Goal: Task Accomplishment & Management: Use online tool/utility

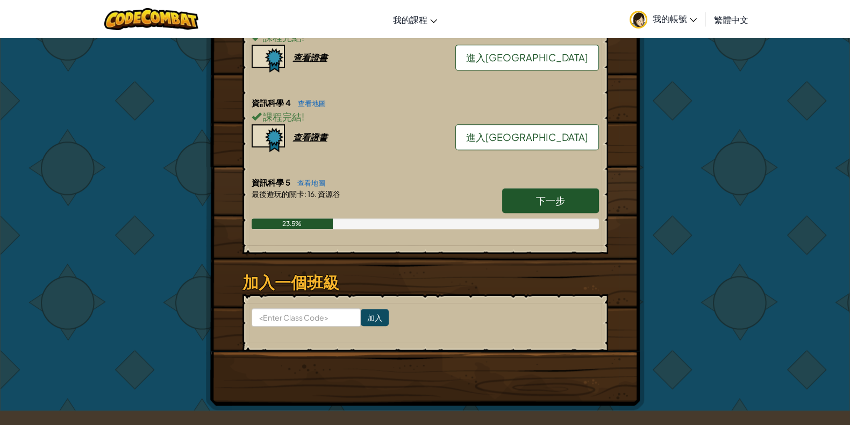
scroll to position [595, 0]
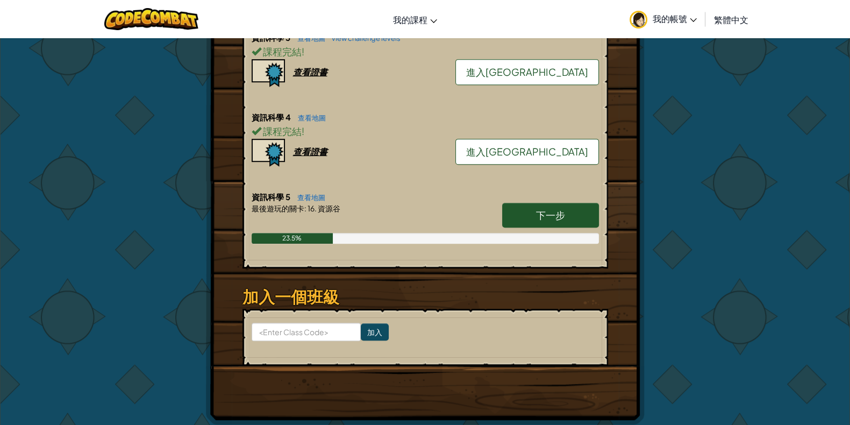
click at [515, 203] on link "下一步" at bounding box center [550, 215] width 97 height 25
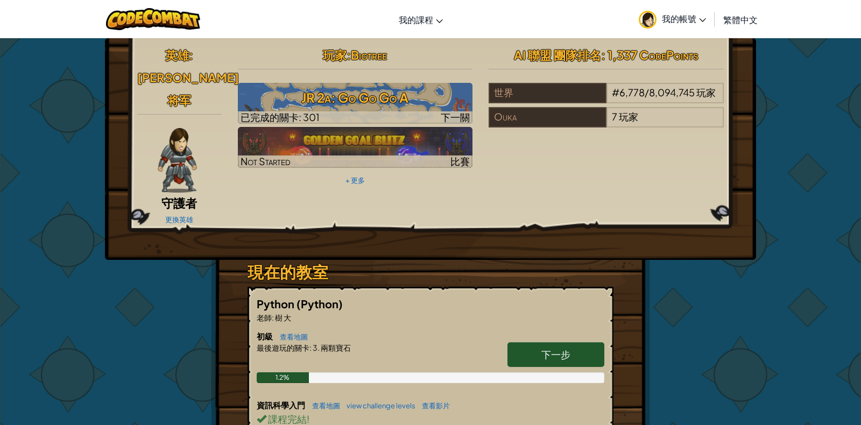
select select "zh-HANT"
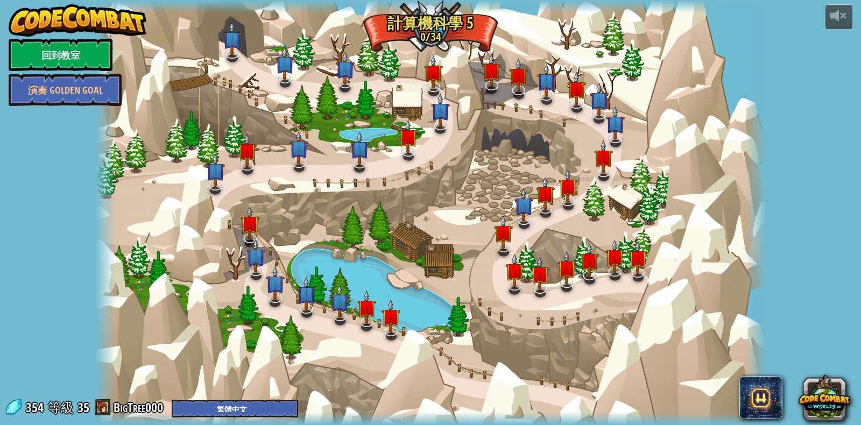
select select "zh-HANT"
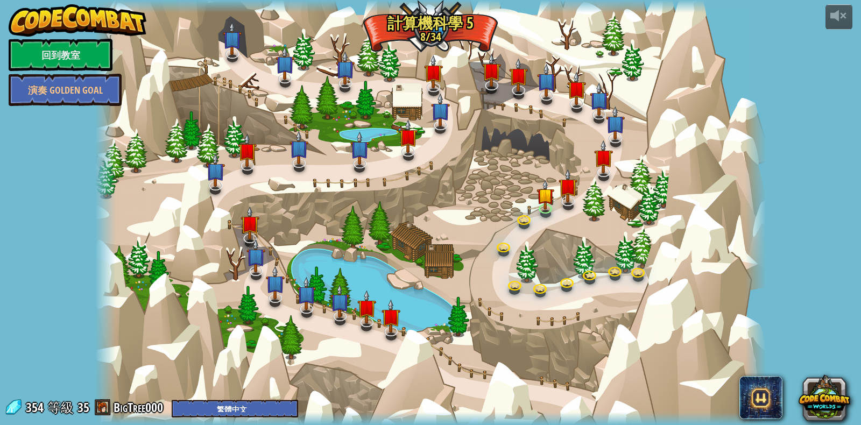
select select "zh-HANT"
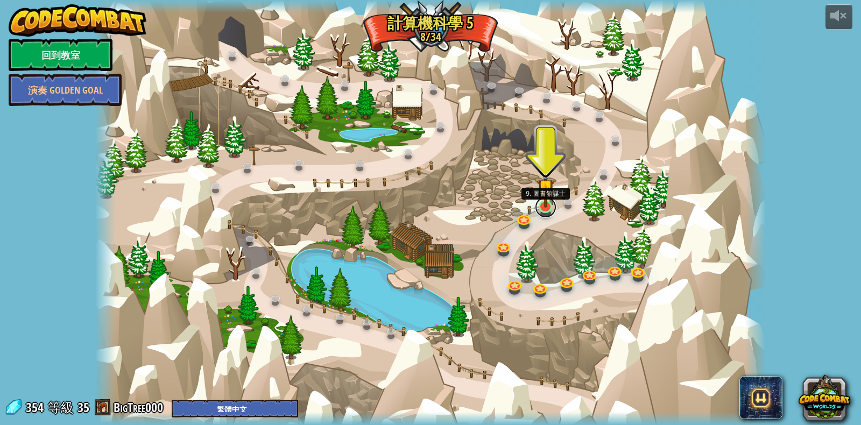
click at [541, 208] on link at bounding box center [546, 207] width 22 height 22
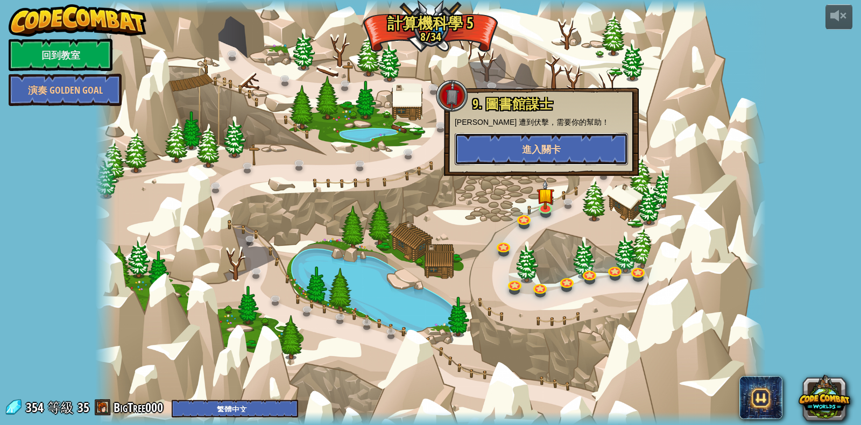
click at [547, 157] on button "進入關卡" at bounding box center [541, 149] width 173 height 32
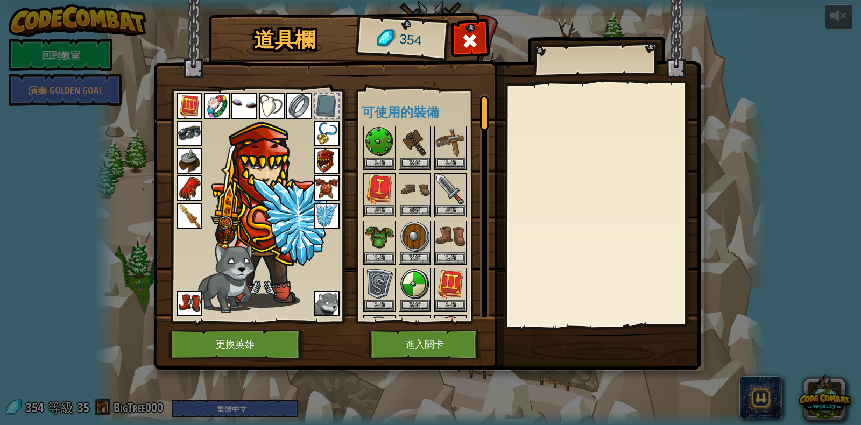
click at [436, 329] on img at bounding box center [426, 175] width 547 height 391
click at [437, 340] on button "進入關卡" at bounding box center [424, 345] width 112 height 30
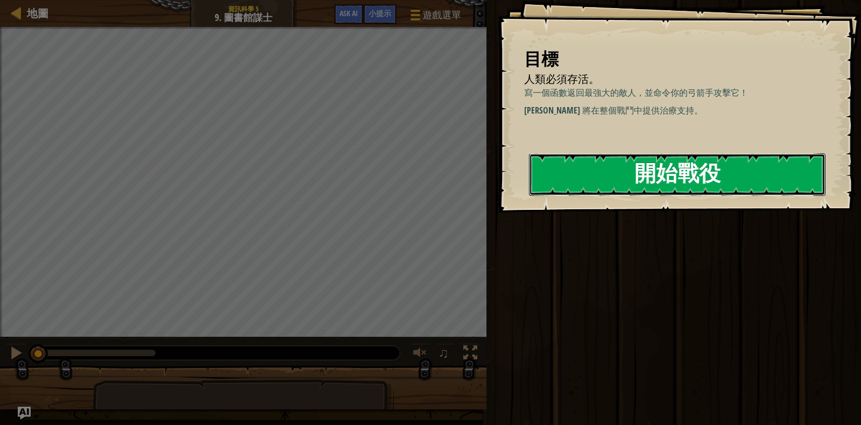
click at [652, 193] on button "開始戰役" at bounding box center [677, 174] width 296 height 42
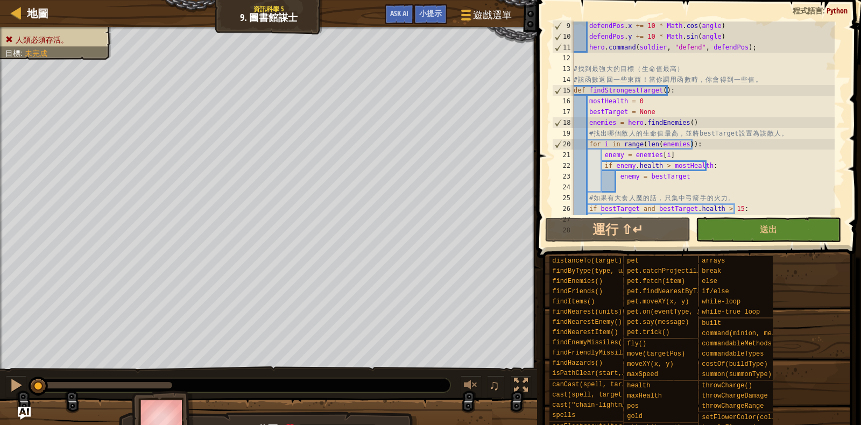
scroll to position [116, 0]
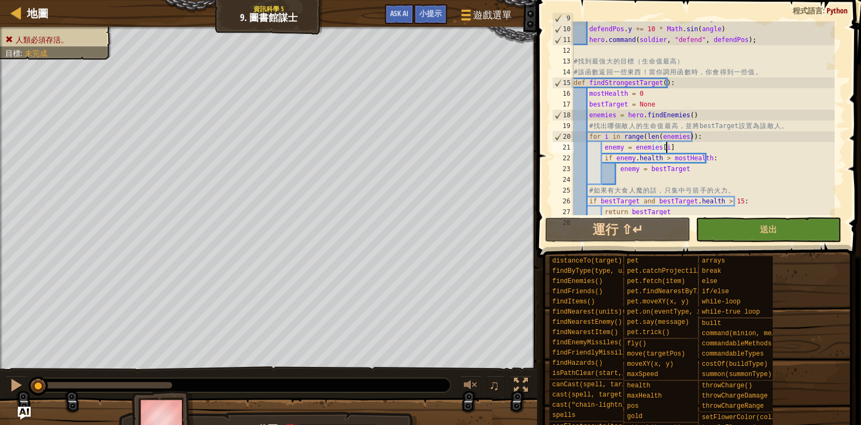
click at [714, 148] on div "defendPos . x += 10 * Math . cos ( angle ) defendPos . y += 10 * Math . sin ( a…" at bounding box center [702, 120] width 263 height 215
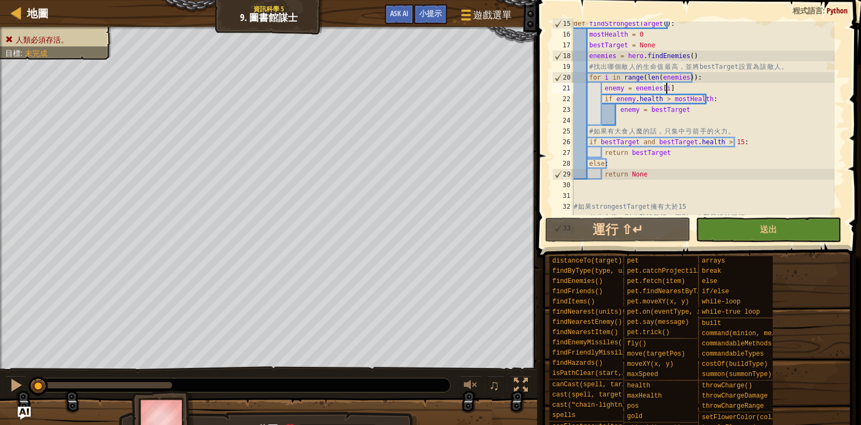
scroll to position [308, 0]
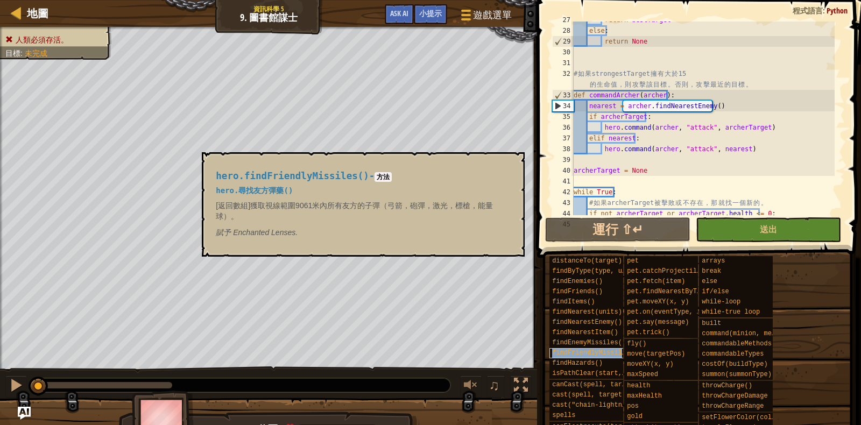
click at [619, 348] on div "findFriendlyMissiles()" at bounding box center [592, 353] width 86 height 10
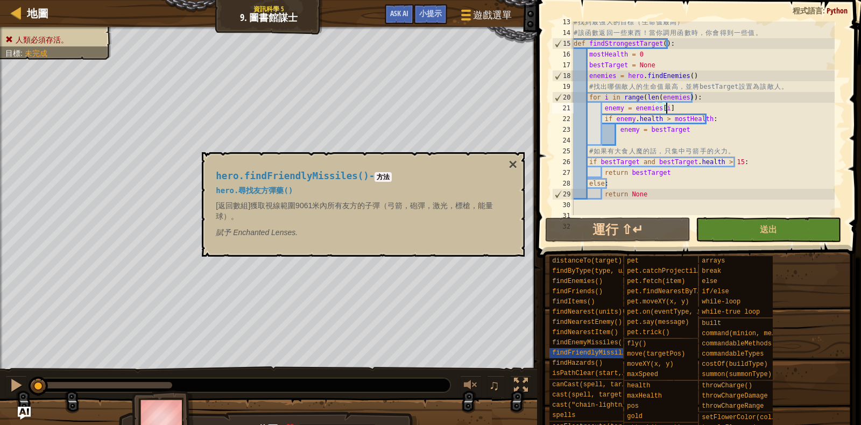
scroll to position [155, 0]
type textarea "enemy = bestTarget"
type textarea "m"
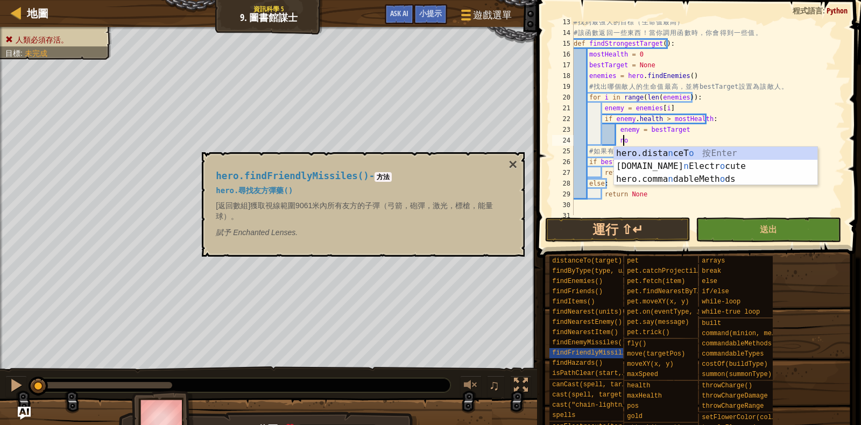
type textarea "n"
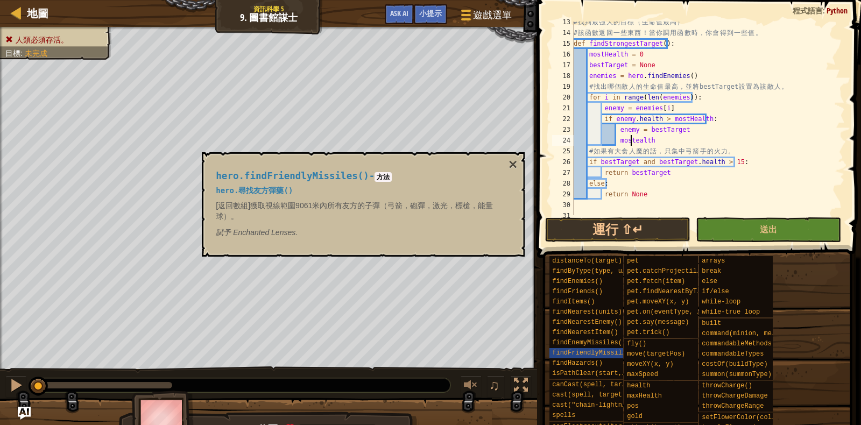
scroll to position [5, 5]
type textarea "＝"
click at [793, 129] on div "# 找 到 最 強 大 的 目 標 （ 生 命 值 最 高 ） # 該 函 數 返 回 一 些 東 西 ！ 當 你 調 用 函 數 時 ， 你 會 得 到 一…" at bounding box center [702, 124] width 263 height 215
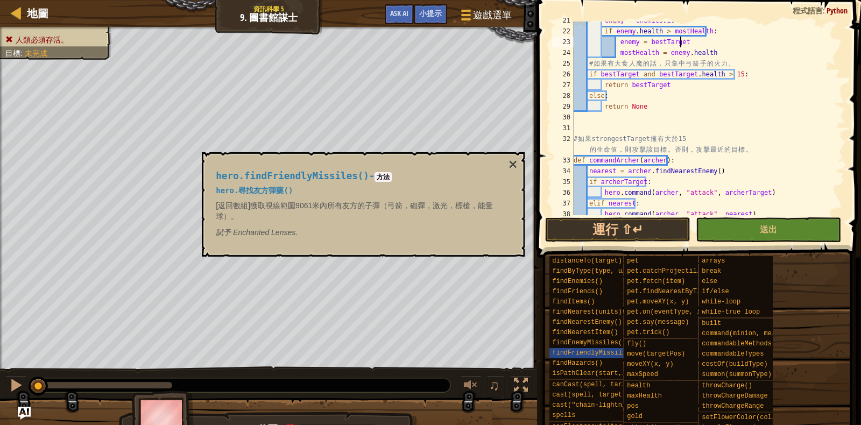
scroll to position [243, 0]
click at [525, 8] on div "地圖 資訊科學 5 9. 圖書館謀士 遊戲選單 完成 小提示 Ask AI" at bounding box center [268, 13] width 537 height 27
click at [645, 168] on div "enemy = enemies [ i ] if enemy . health > mostHealth : enemy = bestTarget mostH…" at bounding box center [702, 122] width 263 height 215
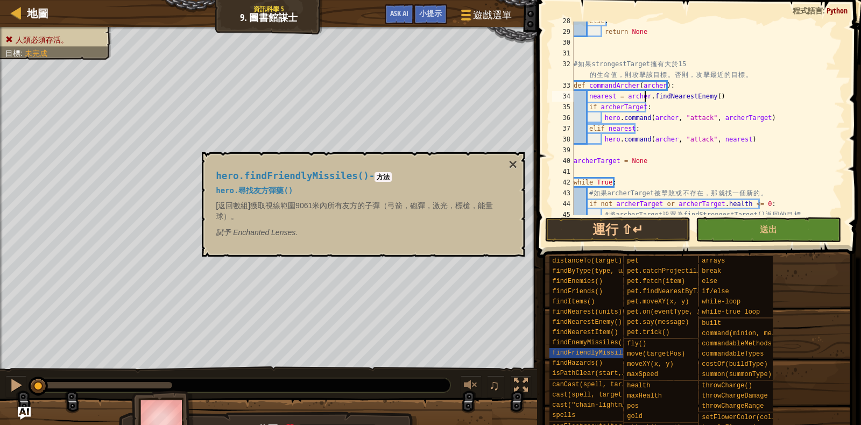
scroll to position [317, 0]
type textarea "hero.command([PERSON_NAME], "attack", nearest)"
type textarea "archerTarget = None"
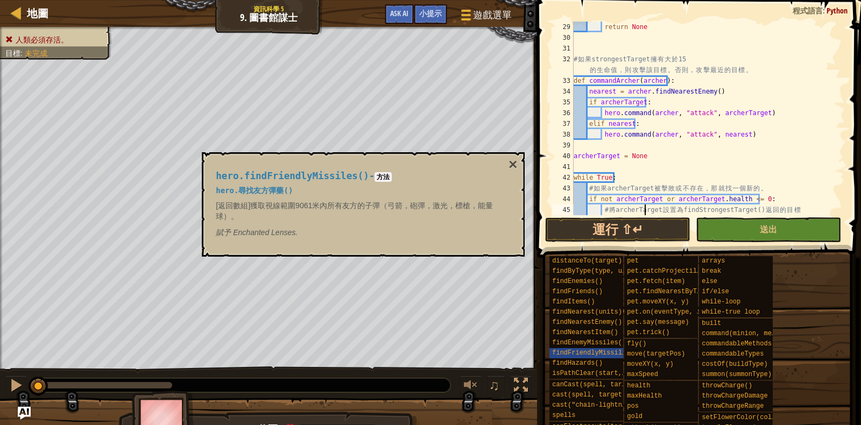
type textarea "archerTarget = findStrongestTarget()"
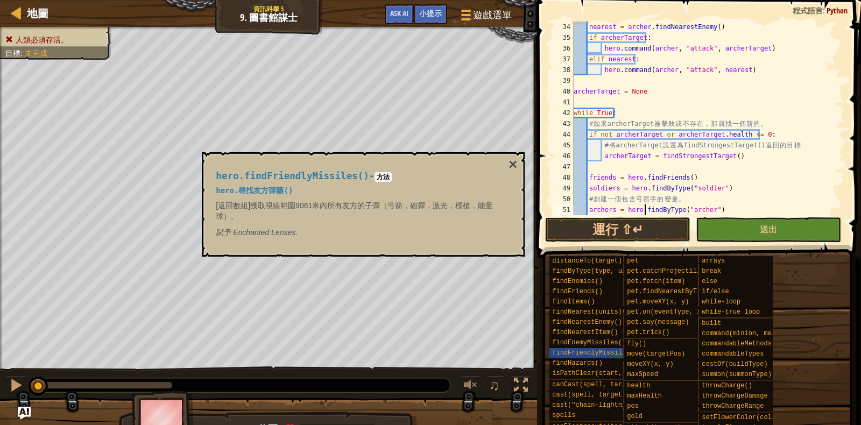
scroll to position [387, 0]
type textarea "friends = hero.findFriends()"
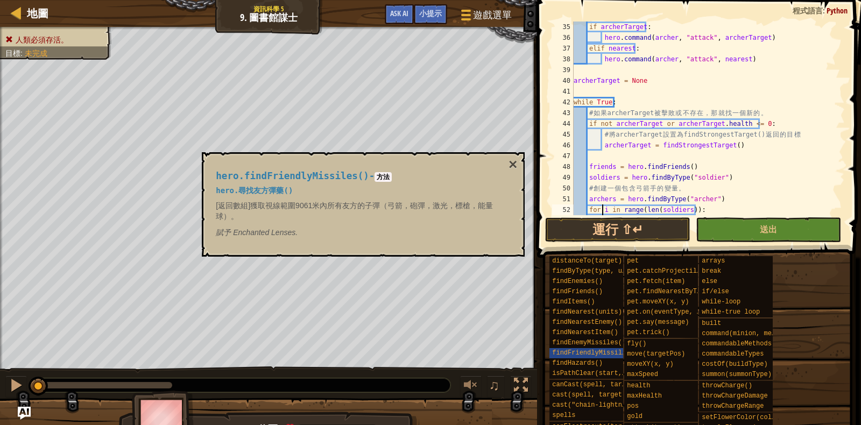
scroll to position [398, 0]
type textarea "friends = hero.findFriends()"
type textarea "archerTarget = findStrongestTarget()"
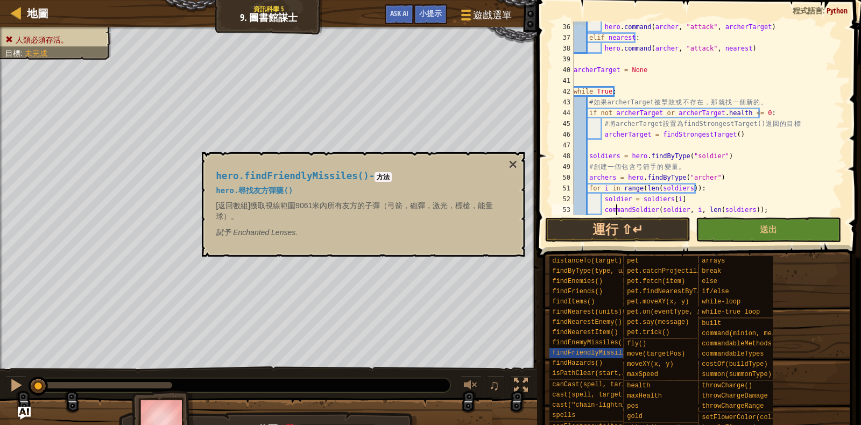
scroll to position [419, 0]
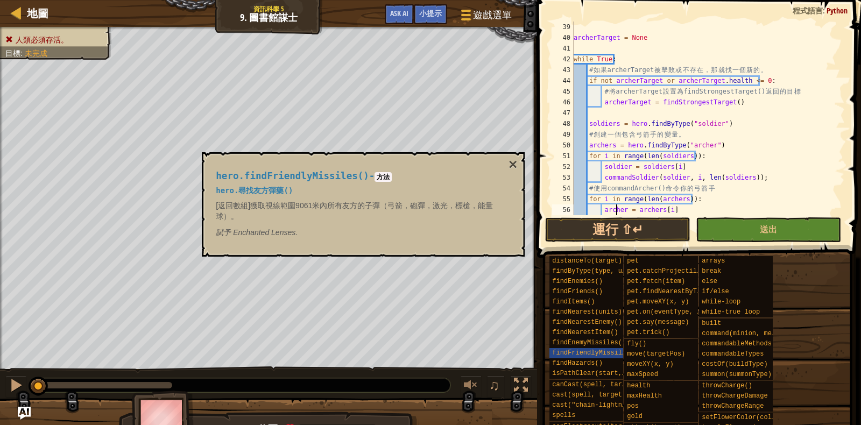
type textarea "commandArcher([PERSON_NAME], i ,[PERSON_NAME](archers));"
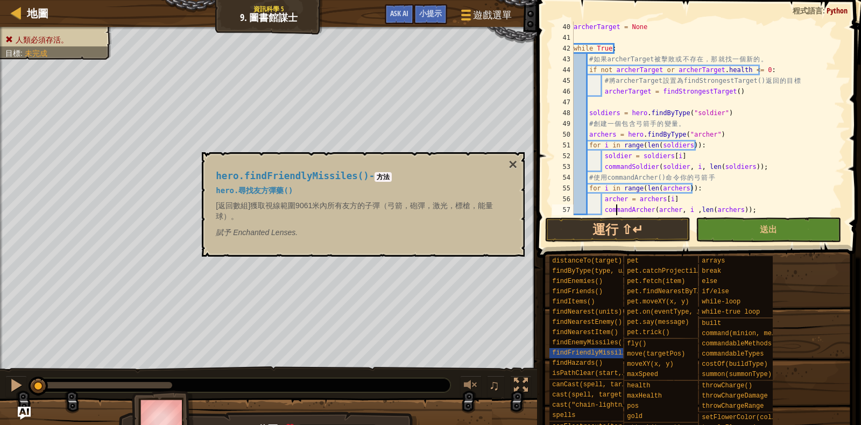
scroll to position [462, 0]
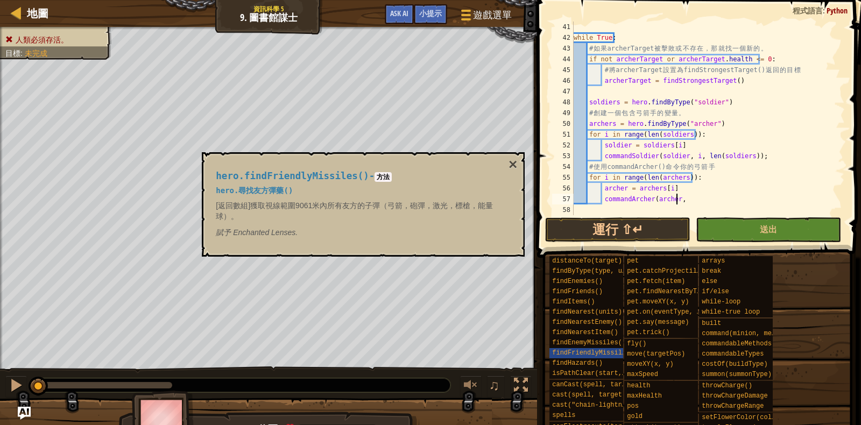
type textarea "commandArcher([PERSON_NAME]"
type textarea ")"
type textarea "l"
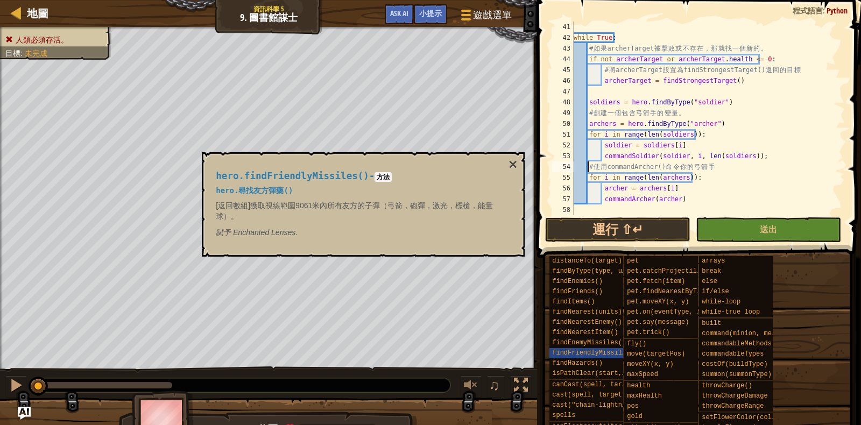
click at [798, 160] on div "while True : # 如 果 archerTarget 被 擊 敗 或 不 存 在 ， 那 就 找 一 個 新 的 。 if not archerTa…" at bounding box center [702, 129] width 263 height 215
click at [630, 236] on button "運行 ⇧↵" at bounding box center [617, 229] width 145 height 25
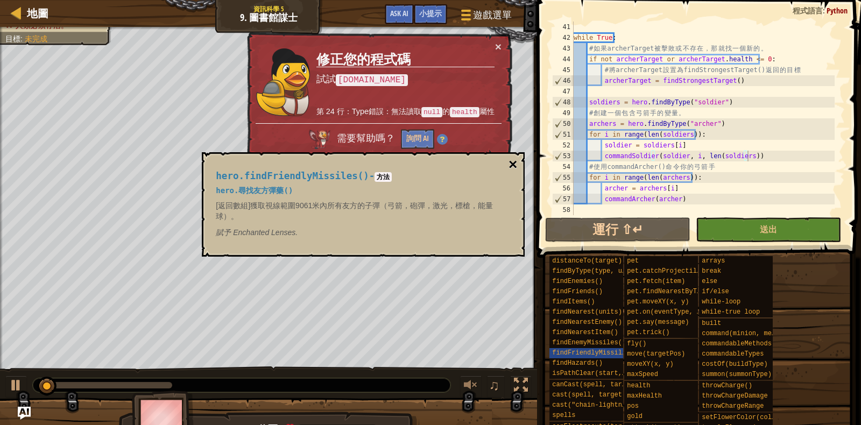
click at [514, 166] on button "×" at bounding box center [512, 164] width 9 height 15
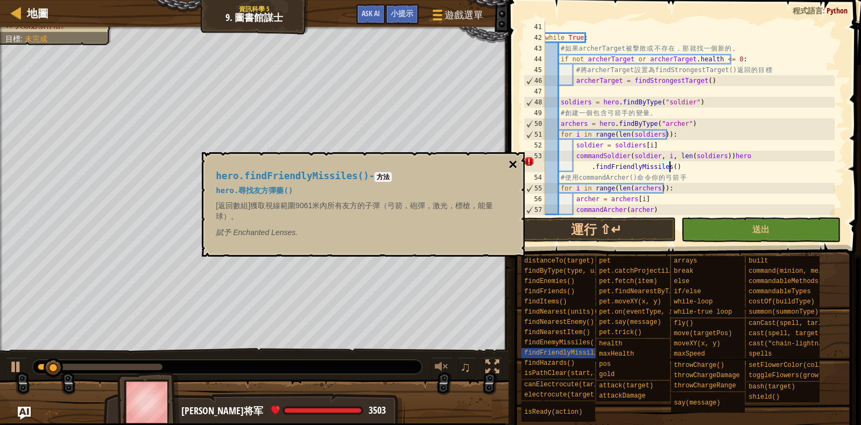
scroll to position [451, 0]
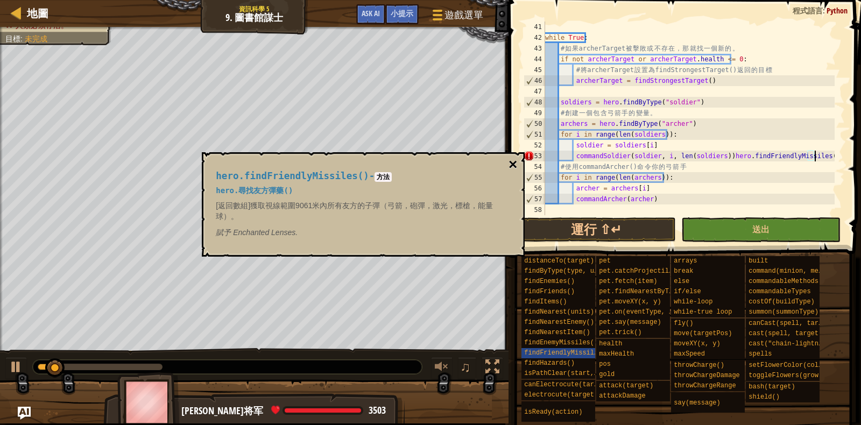
click at [514, 160] on button "×" at bounding box center [512, 164] width 9 height 15
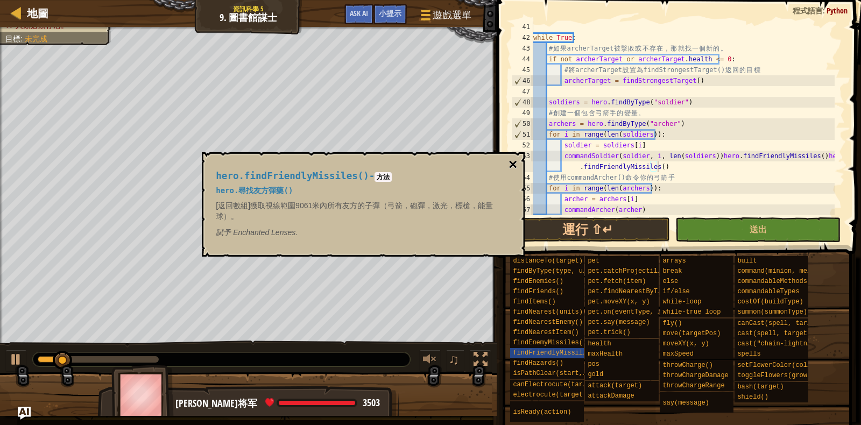
click at [512, 162] on button "×" at bounding box center [512, 164] width 9 height 15
click at [511, 166] on button "×" at bounding box center [512, 164] width 9 height 15
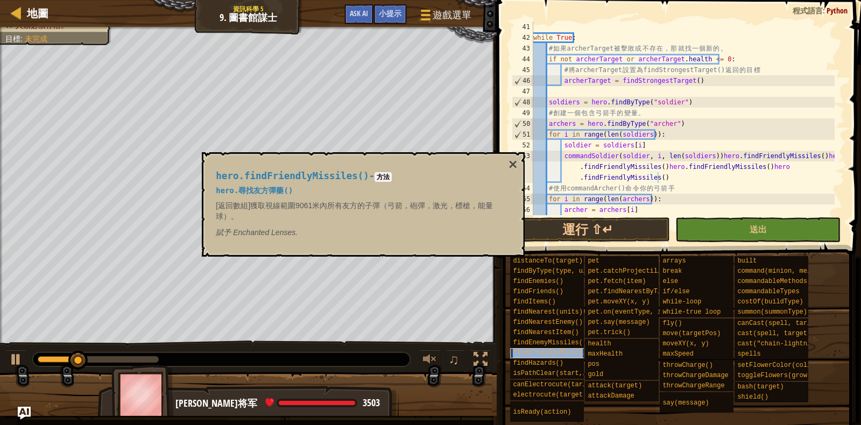
click at [530, 352] on span "findFriendlyMissiles()" at bounding box center [555, 353] width 85 height 8
click at [531, 342] on span "findEnemyMissiles()" at bounding box center [550, 343] width 74 height 8
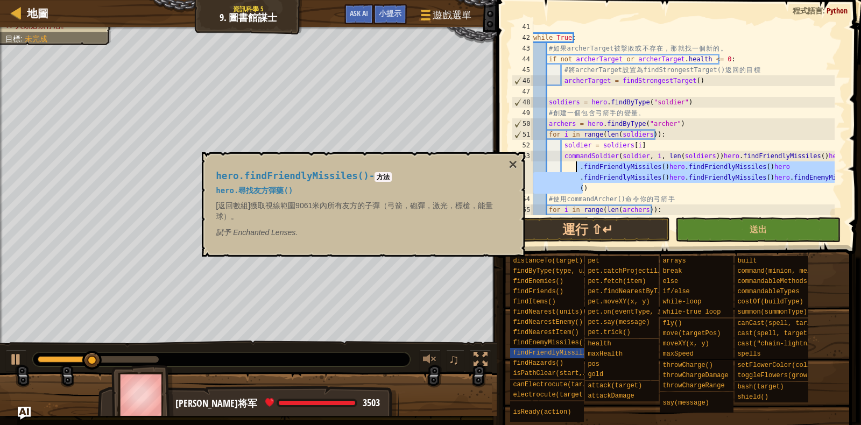
drag, startPoint x: 743, startPoint y: 193, endPoint x: 477, endPoint y: 166, distance: 267.6
click at [477, 0] on body "地圖 資訊科學 5 9. 圖書館謀士 遊戲選單 完成 小提示 Ask AI 1 ההההההההההההההההההההההההההההההההההההההה…" at bounding box center [430, 0] width 861 height 0
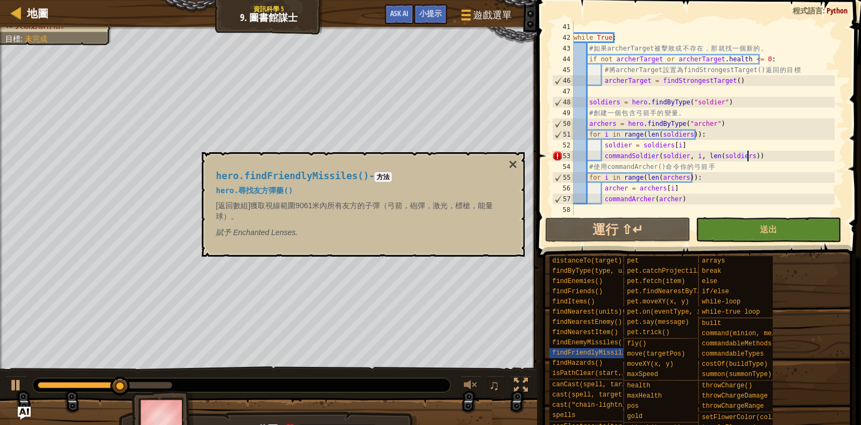
scroll to position [462, 0]
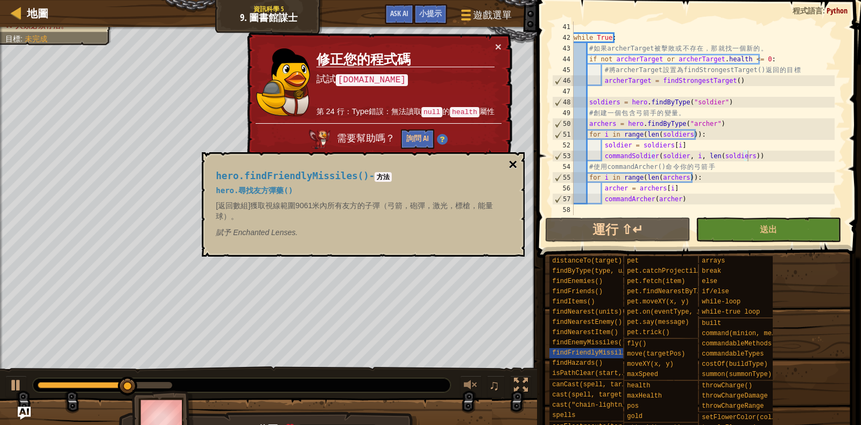
click at [514, 166] on button "×" at bounding box center [512, 164] width 9 height 15
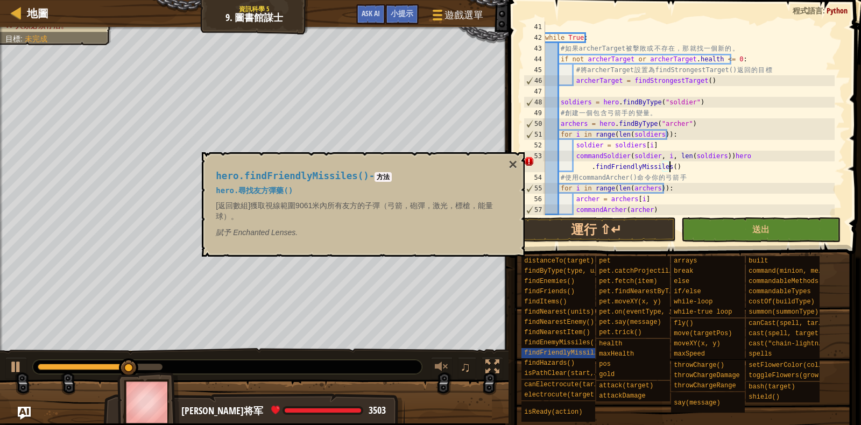
scroll to position [451, 0]
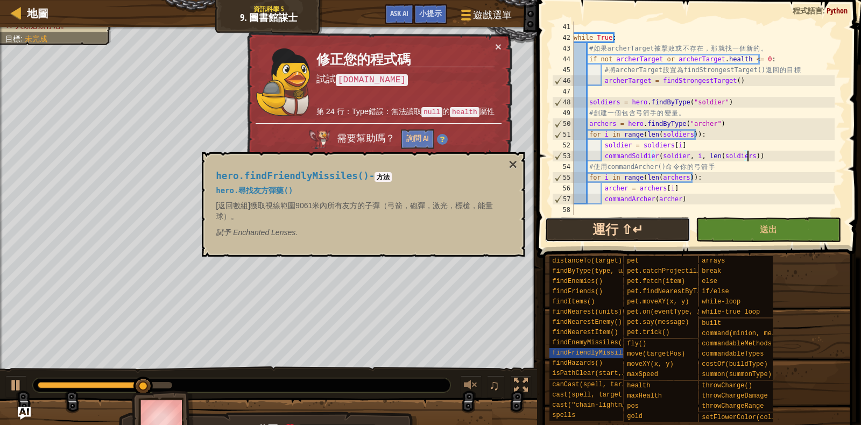
click at [638, 236] on button "運行 ⇧↵" at bounding box center [617, 229] width 145 height 25
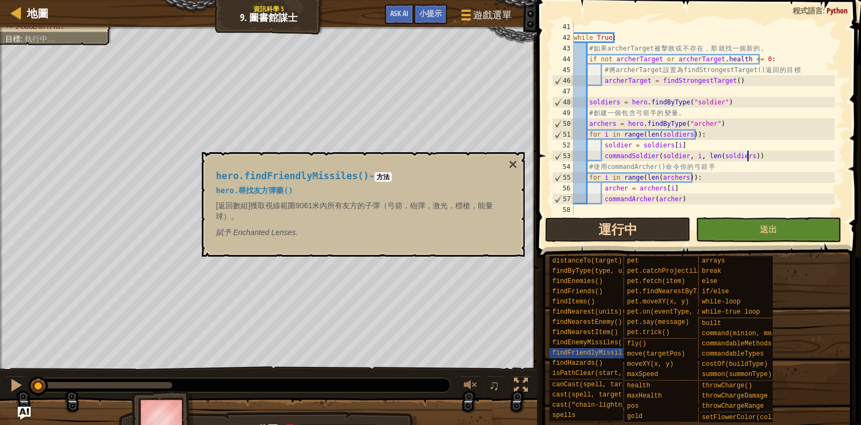
click at [638, 236] on button "運行中" at bounding box center [617, 229] width 145 height 25
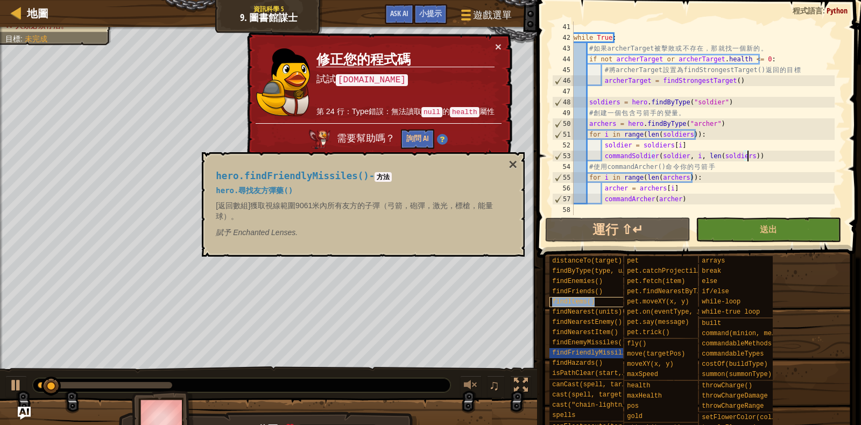
click at [593, 303] on div "findItems()" at bounding box center [592, 302] width 86 height 10
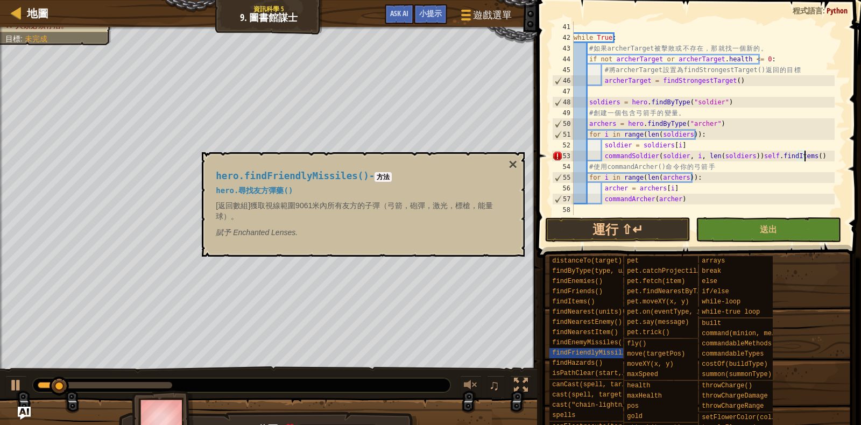
type textarea "commandSoldier(soldier, i, len(soldiers))"
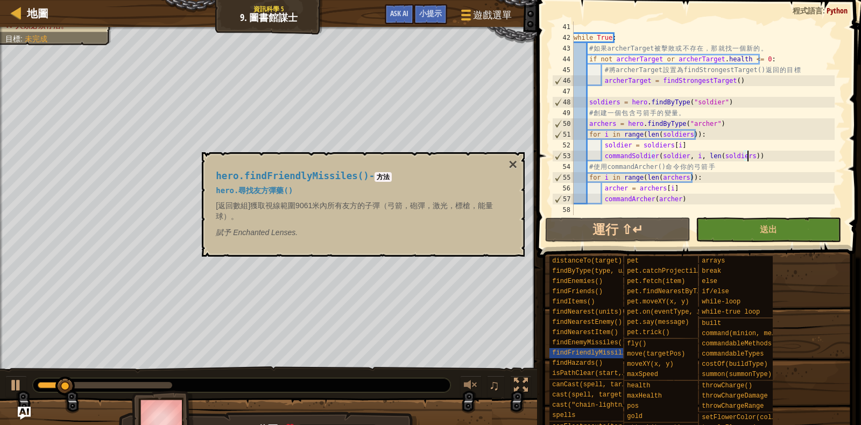
click at [826, 294] on div "distanceTo(target) findByType(type, units) findEnemies() findFriends() findItem…" at bounding box center [701, 360] width 304 height 210
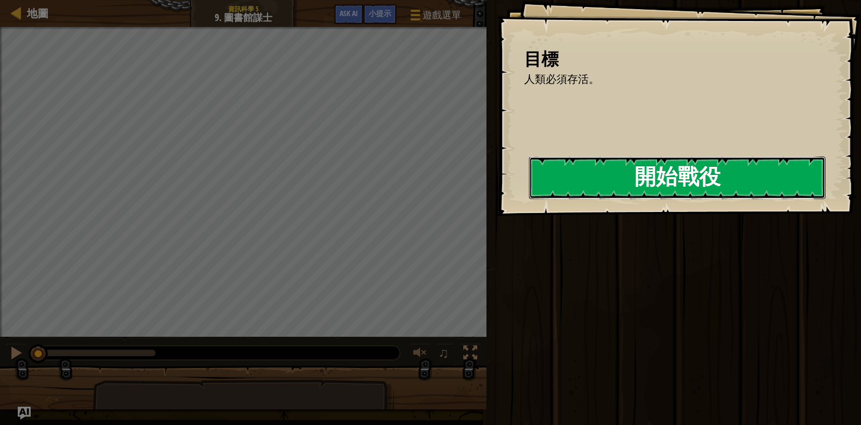
click at [771, 169] on button "開始戰役" at bounding box center [677, 178] width 296 height 42
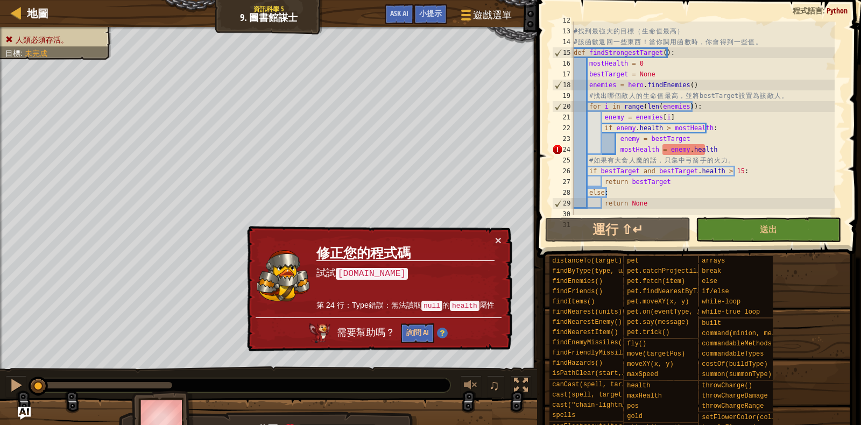
scroll to position [146, 0]
type textarea "commandArcher(archer)"
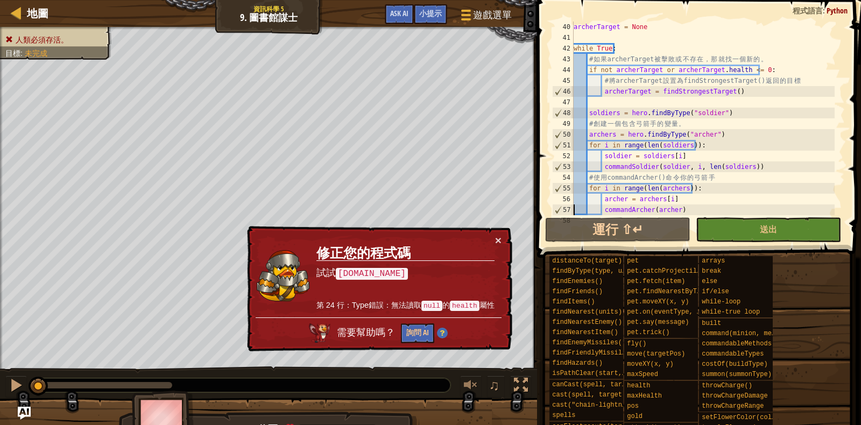
scroll to position [462, 0]
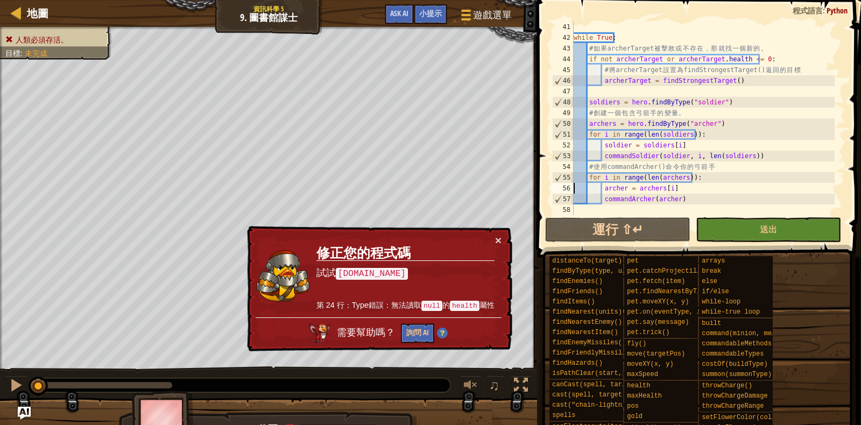
type textarea "commandArcher(archer)"
type textarea "soldiers = hero.findByType("soldier")"
type textarea "while True:"
type textarea "archerTarget = None"
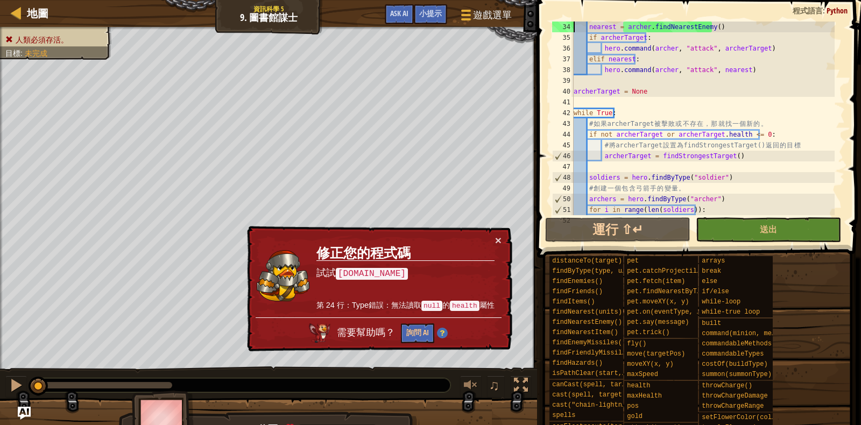
type textarea "# 如果 strongestTarget 擁有大於 15 的生命值，則攻擊該目標。否則，攻擊最近的目標。"
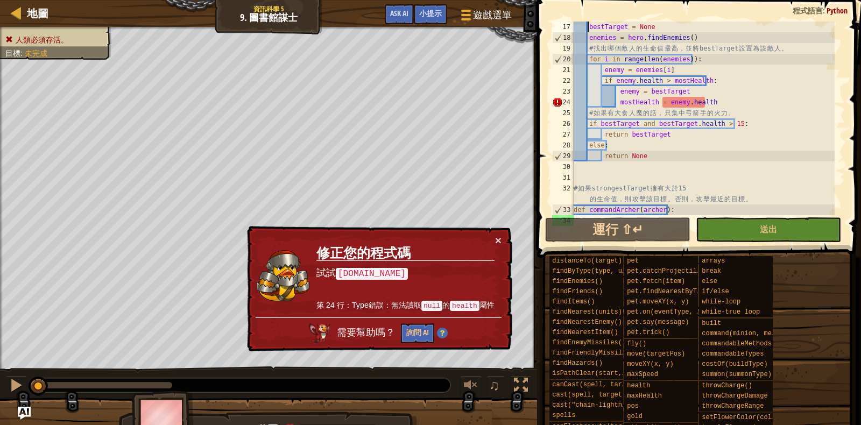
scroll to position [194, 0]
drag, startPoint x: 687, startPoint y: 96, endPoint x: 643, endPoint y: 93, distance: 44.8
click at [643, 93] on div "bestTarget = None enemies = hero . findEnemies ( ) # 找 出 哪 個 敵 人 的 生 命 值 最 高 ， …" at bounding box center [702, 129] width 263 height 215
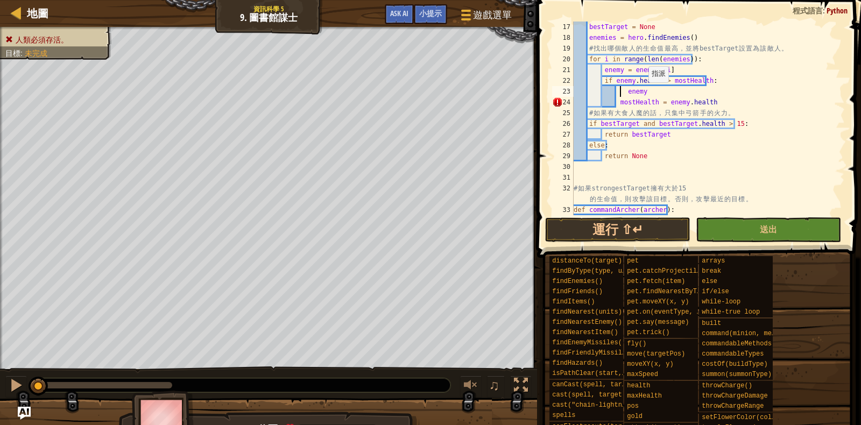
scroll to position [5, 3]
type textarea "bestTarget = enemy"
click at [655, 231] on button "運行 ⇧↵" at bounding box center [617, 229] width 145 height 25
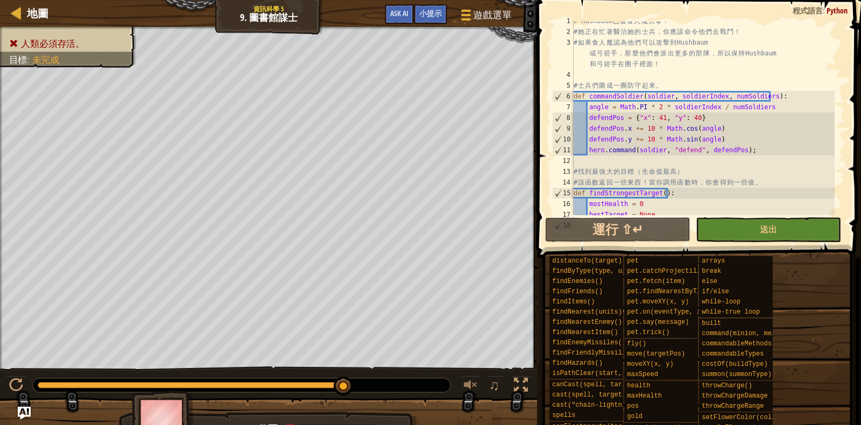
scroll to position [0, 0]
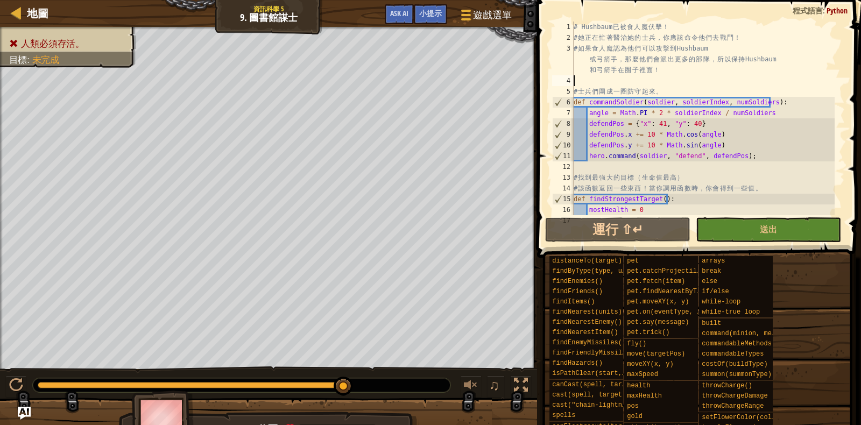
click at [624, 76] on div "# Hushbaum 已 被 食 人 魔 伏 擊 ！ # 她 正 在 忙 著 醫 治 她 的 士 兵 ， 你 應 該 命 令 他 們 去 戰 鬥 ！ # 如 …" at bounding box center [702, 129] width 263 height 215
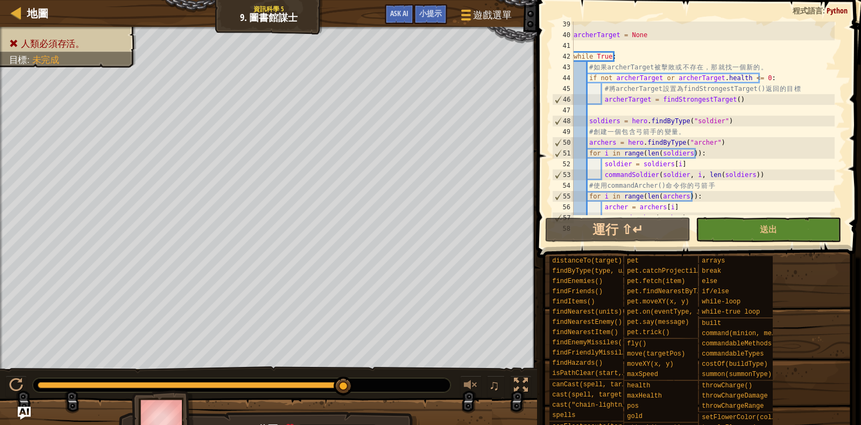
scroll to position [462, 0]
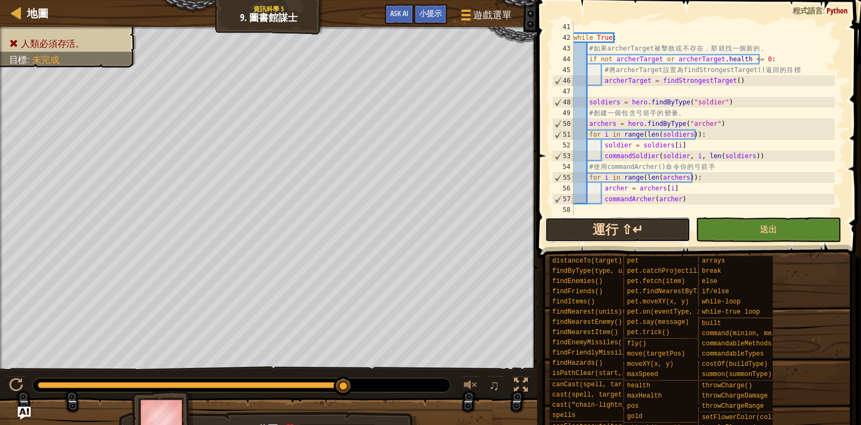
click at [652, 238] on button "運行 ⇧↵" at bounding box center [617, 229] width 145 height 25
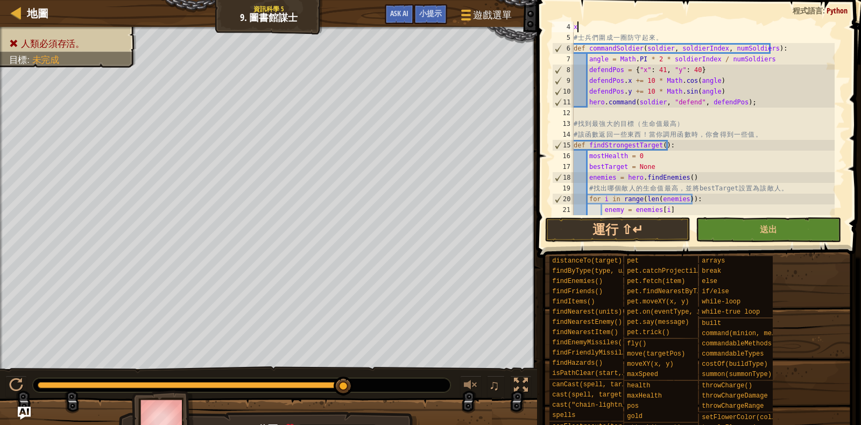
type textarea "x"
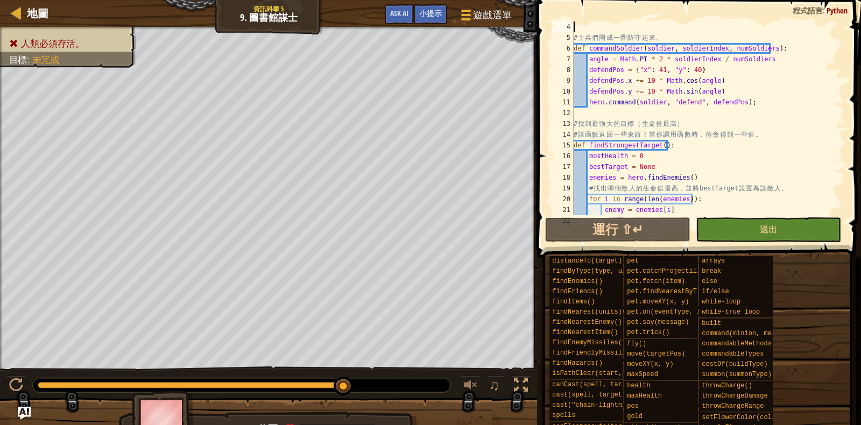
scroll to position [0, 0]
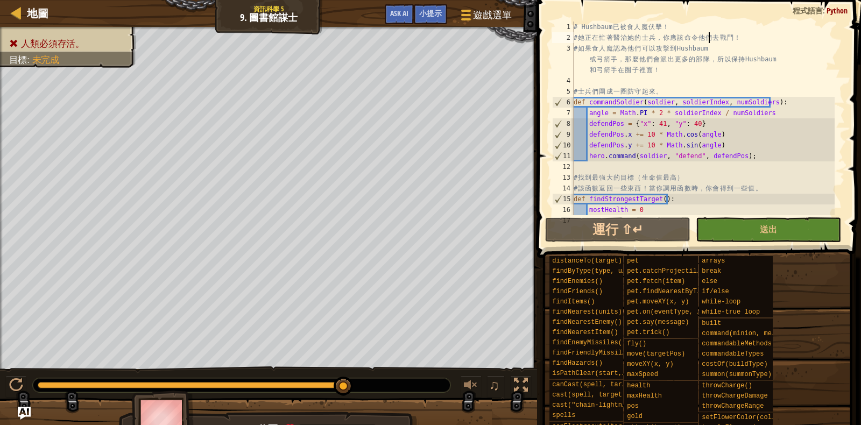
click at [707, 34] on div "# Hushbaum 已 被 食 人 魔 伏 擊 ！ # 她 正 在 忙 著 醫 治 她 的 士 兵 ， 你 應 該 命 令 他 們 去 戰 鬥 ！ # 如 …" at bounding box center [702, 129] width 263 height 215
type textarea "# 她正在忙著醫治她的士兵，你應該命令他們去戰鬥！"
